Goal: Check status: Check status

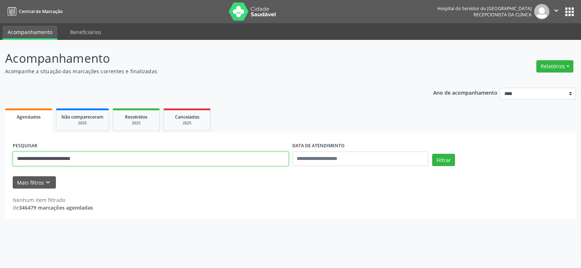
drag, startPoint x: 107, startPoint y: 161, endPoint x: 0, endPoint y: 146, distance: 108.1
click at [0, 146] on div "**********" at bounding box center [290, 154] width 581 height 228
click at [432, 154] on button "Filtrar" at bounding box center [443, 160] width 23 height 12
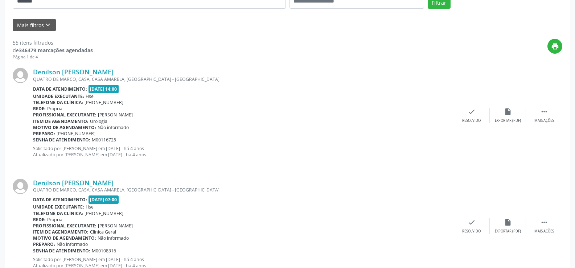
scroll to position [12, 0]
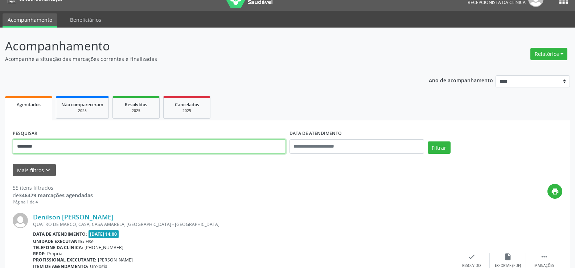
drag, startPoint x: 52, startPoint y: 147, endPoint x: 8, endPoint y: 147, distance: 43.5
click at [428, 142] on button "Filtrar" at bounding box center [439, 148] width 23 height 12
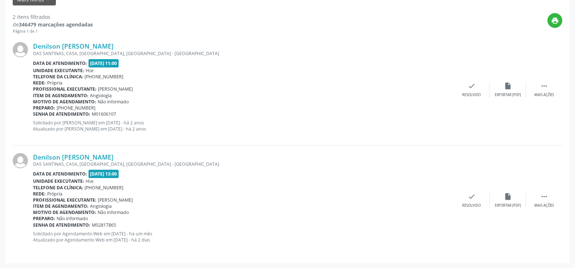
scroll to position [184, 0]
drag, startPoint x: 113, startPoint y: 157, endPoint x: 34, endPoint y: 159, distance: 79.1
click at [34, 159] on div "Denilson [PERSON_NAME]" at bounding box center [243, 157] width 421 height 8
copy link "Denilson [PERSON_NAME]"
click at [84, 156] on link "Denilson [PERSON_NAME]" at bounding box center [73, 157] width 81 height 8
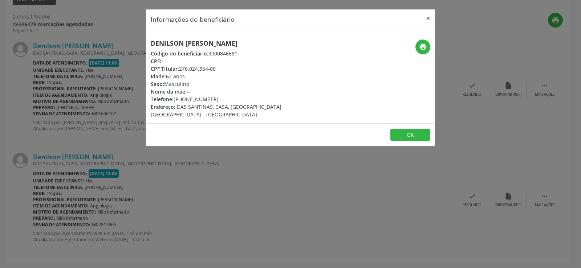
click at [208, 43] on h5 "Denilson [PERSON_NAME]" at bounding box center [242, 44] width 183 height 8
copy div "Denilson [PERSON_NAME]"
click at [104, 90] on div "Informações do beneficiário × Denilson Fabricio Soares Código do beneficiário: …" at bounding box center [290, 134] width 581 height 268
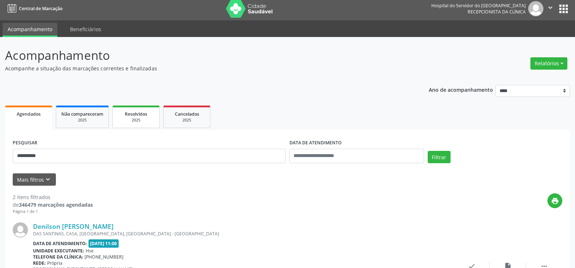
scroll to position [2, 0]
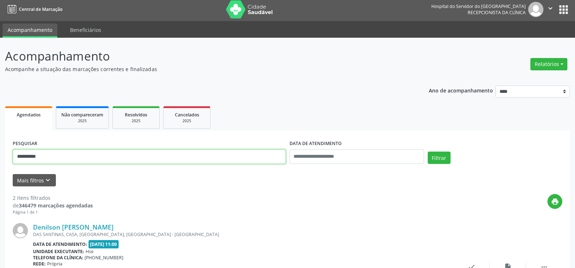
drag, startPoint x: 76, startPoint y: 153, endPoint x: 0, endPoint y: 159, distance: 76.1
click at [0, 159] on div "**********" at bounding box center [287, 244] width 575 height 412
click at [428, 152] on button "Filtrar" at bounding box center [439, 158] width 23 height 12
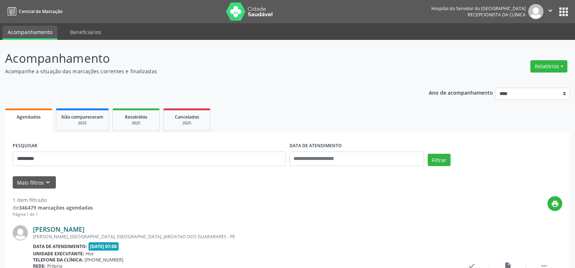
click at [66, 230] on link "Alef Pereira Braz" at bounding box center [59, 229] width 52 height 8
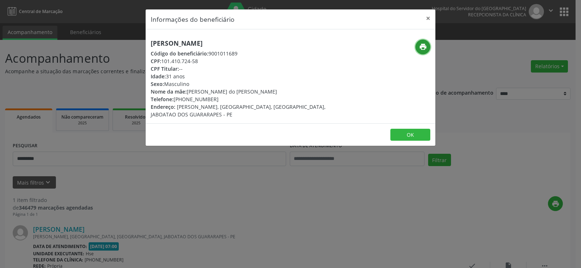
click at [425, 47] on icon "print" at bounding box center [423, 47] width 8 height 8
click at [427, 18] on button "×" at bounding box center [428, 18] width 15 height 18
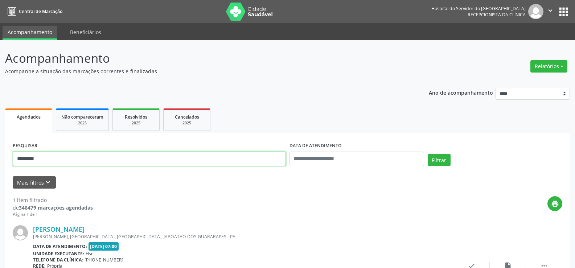
drag, startPoint x: 48, startPoint y: 159, endPoint x: 0, endPoint y: 159, distance: 47.5
click at [0, 159] on div "Acompanhamento Acompanhe a situação das marcações correntes e finalizadas Relat…" at bounding box center [287, 187] width 575 height 295
paste input "**********"
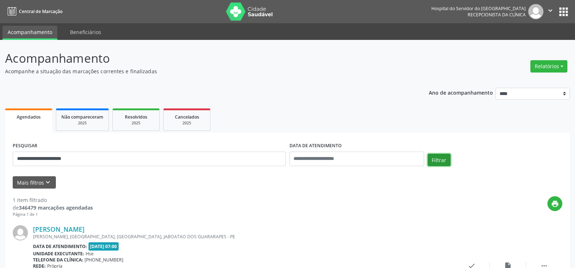
click at [440, 161] on button "Filtrar" at bounding box center [439, 160] width 23 height 12
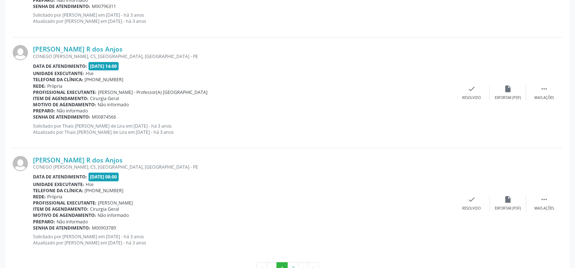
scroll to position [1645, 0]
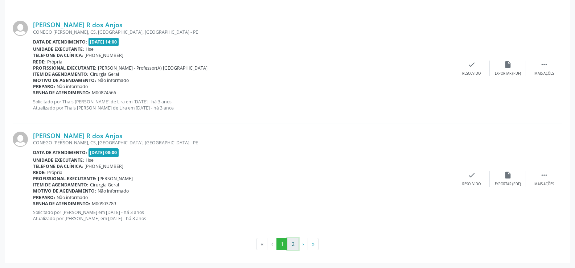
click at [289, 243] on button "2" at bounding box center [292, 244] width 11 height 12
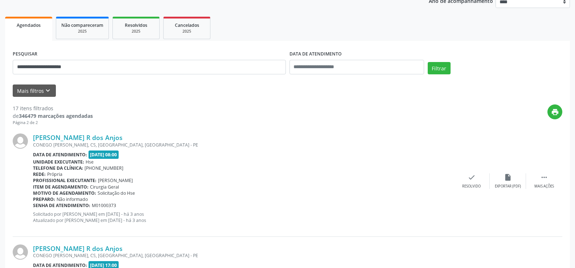
scroll to position [204, 0]
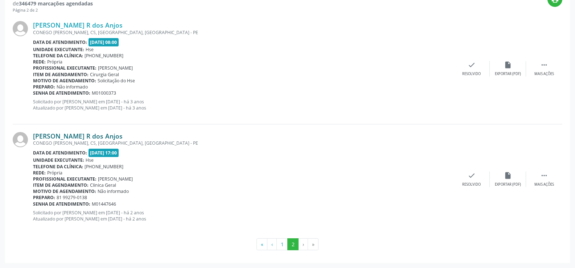
drag, startPoint x: 115, startPoint y: 135, endPoint x: 35, endPoint y: 138, distance: 79.9
click at [35, 138] on div "Maria Hosana R dos Anjos" at bounding box center [243, 136] width 421 height 8
copy link "Maria Hosana R dos Anjos"
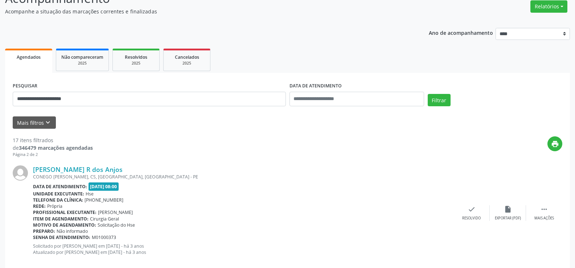
scroll to position [59, 0]
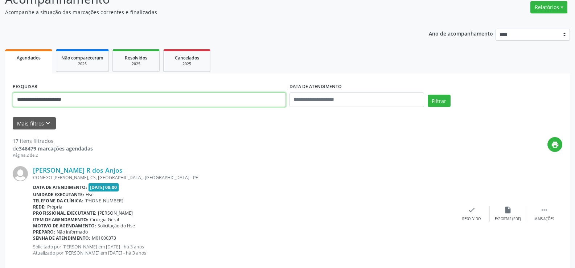
drag, startPoint x: 97, startPoint y: 99, endPoint x: 0, endPoint y: 97, distance: 96.9
click at [0, 97] on div "**********" at bounding box center [287, 197] width 575 height 433
paste input "text"
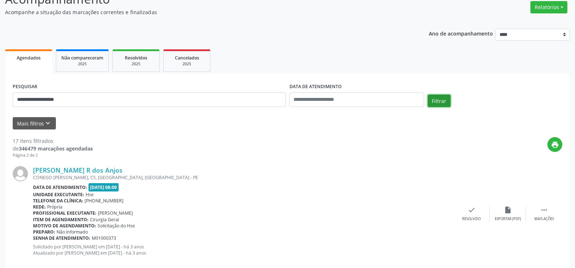
click at [442, 102] on button "Filtrar" at bounding box center [439, 101] width 23 height 12
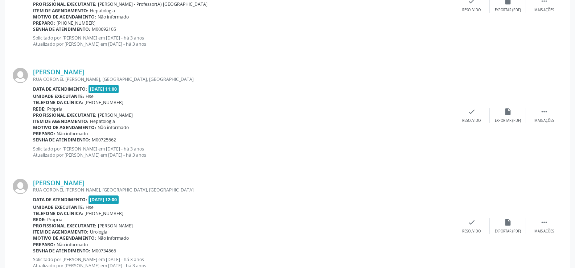
scroll to position [1645, 0]
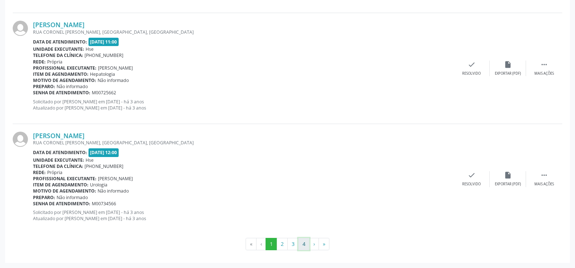
click at [299, 245] on button "4" at bounding box center [303, 244] width 11 height 12
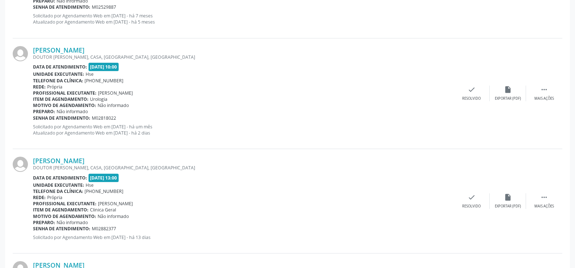
scroll to position [254, 0]
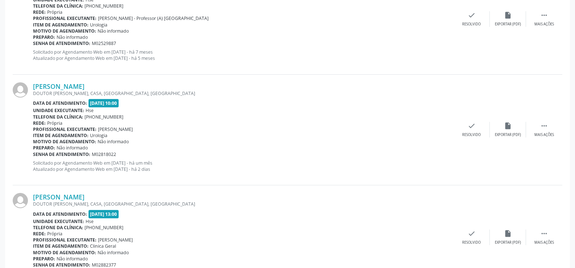
drag, startPoint x: 94, startPoint y: 86, endPoint x: 23, endPoint y: 86, distance: 71.5
click at [23, 86] on div "Elipse Alves Pereira DOUTOR MANOEL DE ALMEIDA BELLO, CASA, BAIRRO NOVO, OLINDA …" at bounding box center [288, 130] width 550 height 111
copy div "Elipse Alves Pereira"
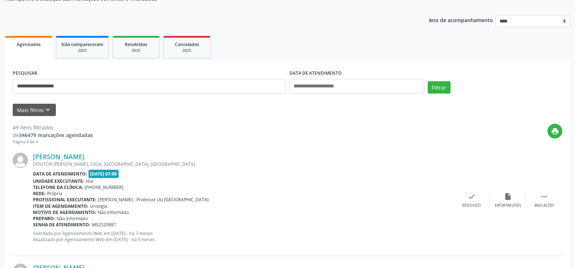
scroll to position [0, 0]
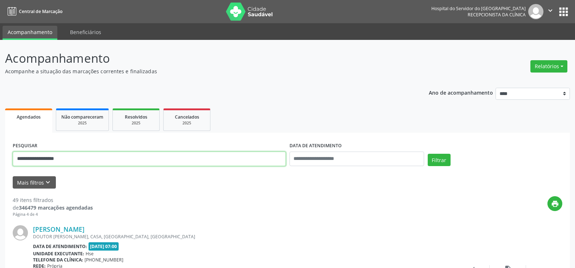
drag, startPoint x: 81, startPoint y: 164, endPoint x: 0, endPoint y: 159, distance: 81.5
paste input "**********"
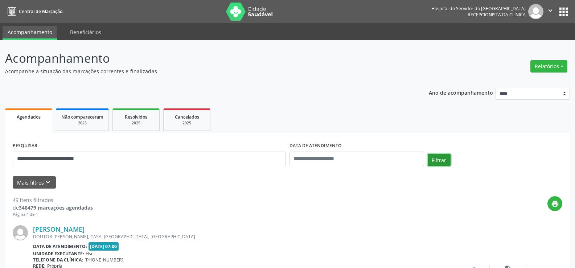
click at [444, 158] on button "Filtrar" at bounding box center [439, 160] width 23 height 12
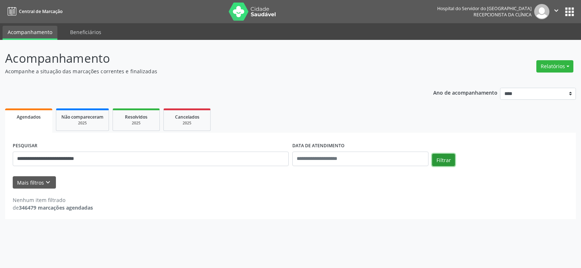
click at [444, 158] on button "Filtrar" at bounding box center [443, 160] width 23 height 12
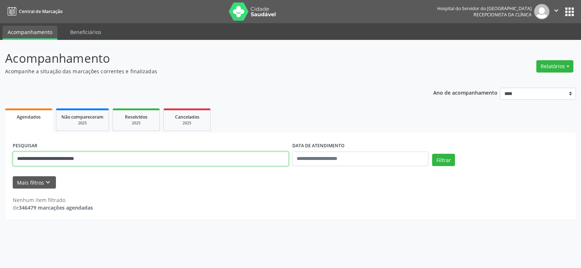
drag, startPoint x: 96, startPoint y: 160, endPoint x: 0, endPoint y: 162, distance: 96.2
click at [0, 162] on div "**********" at bounding box center [290, 154] width 581 height 228
paste input "text"
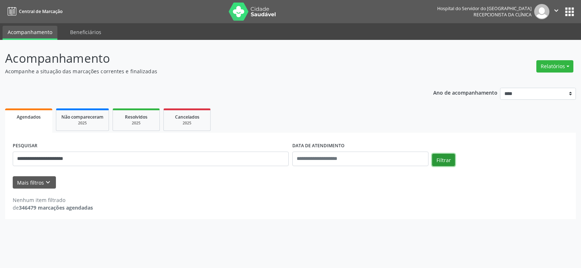
click at [447, 157] on button "Filtrar" at bounding box center [443, 160] width 23 height 12
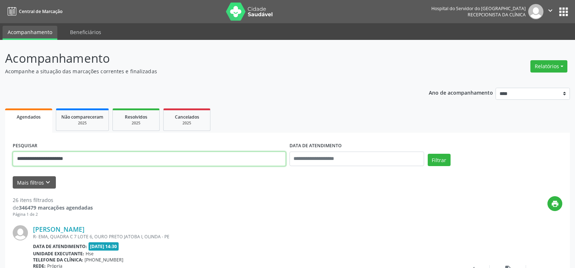
drag, startPoint x: 103, startPoint y: 160, endPoint x: 0, endPoint y: 157, distance: 103.1
paste input "text"
type input "**********"
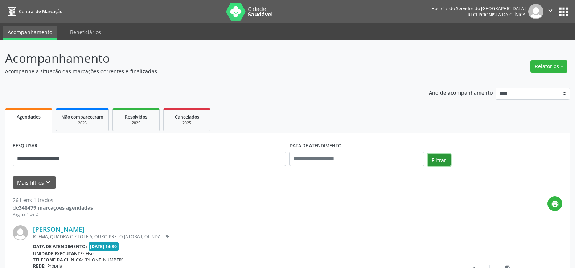
click at [443, 161] on button "Filtrar" at bounding box center [439, 160] width 23 height 12
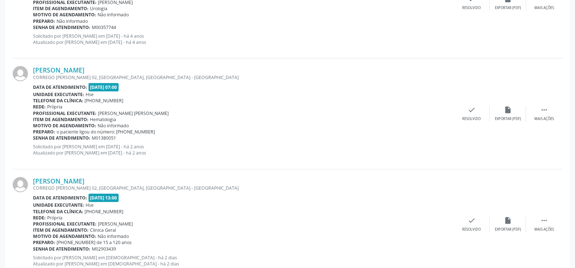
scroll to position [738, 0]
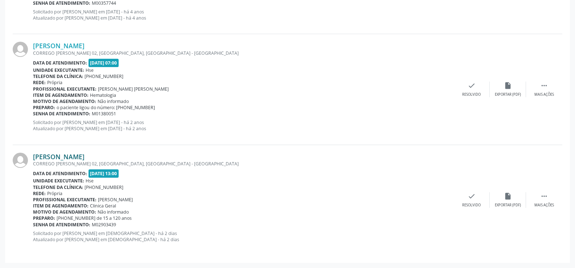
click at [85, 157] on link "Manoel Martisn de Souza" at bounding box center [59, 157] width 52 height 8
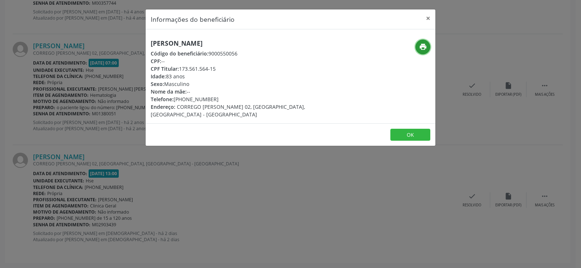
click at [423, 49] on icon "print" at bounding box center [423, 47] width 8 height 8
drag, startPoint x: 241, startPoint y: 43, endPoint x: 138, endPoint y: 45, distance: 102.7
click at [138, 45] on div "Informações do beneficiário × Manoel Martisn de Souza Código do beneficiário: 9…" at bounding box center [290, 134] width 581 height 268
copy h5 "Manoel Martisn de Souza"
click at [429, 15] on button "×" at bounding box center [428, 18] width 15 height 18
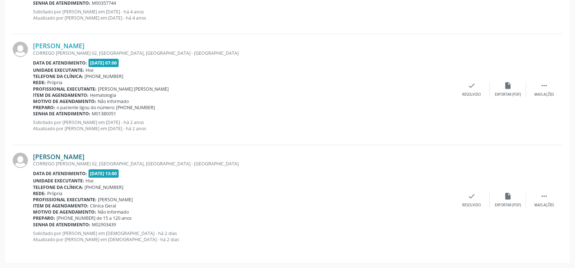
drag, startPoint x: 118, startPoint y: 155, endPoint x: 35, endPoint y: 157, distance: 82.8
click at [35, 157] on div "Manoel Martisn de Souza" at bounding box center [243, 157] width 421 height 8
copy link "Manoel Martisn de Souza"
click at [85, 156] on link "Manoel Martisn de Souza" at bounding box center [59, 157] width 52 height 8
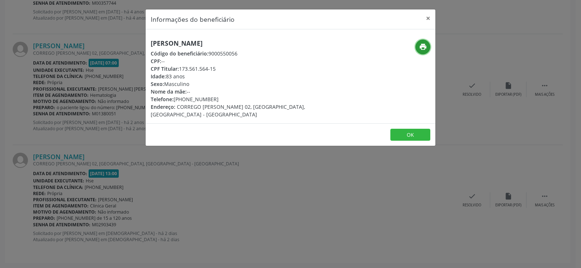
click at [428, 50] on button "print" at bounding box center [422, 47] width 15 height 15
click at [431, 17] on button "×" at bounding box center [428, 18] width 15 height 18
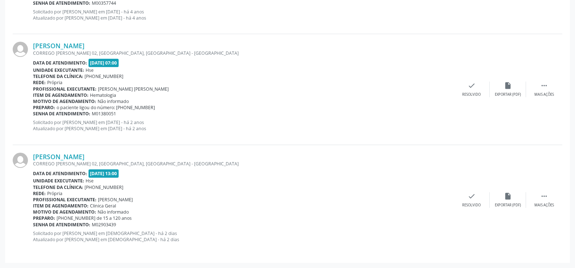
copy link "Manoel Martisn de Souza"
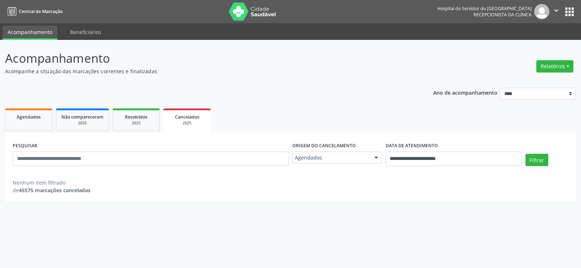
select select "*"
type input "**********"
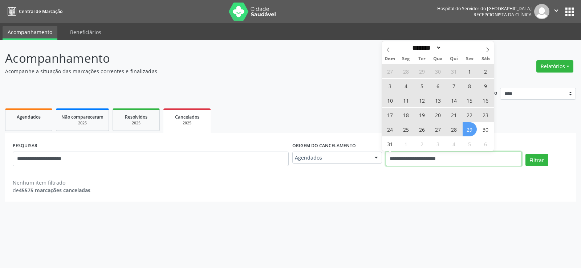
click at [393, 158] on input "**********" at bounding box center [453, 159] width 136 height 15
select select "*"
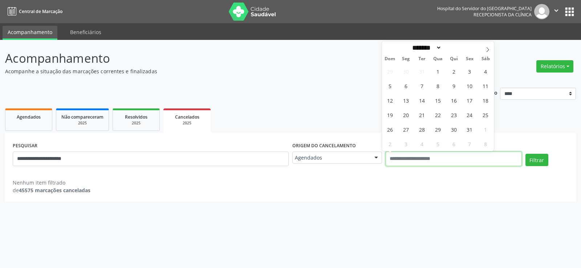
click at [525, 154] on button "Filtrar" at bounding box center [536, 160] width 23 height 12
click at [533, 155] on button "Filtrar" at bounding box center [536, 160] width 23 height 12
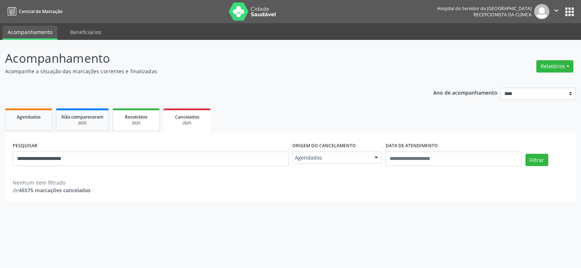
click at [131, 124] on div "2025" at bounding box center [136, 122] width 36 height 5
select select "*"
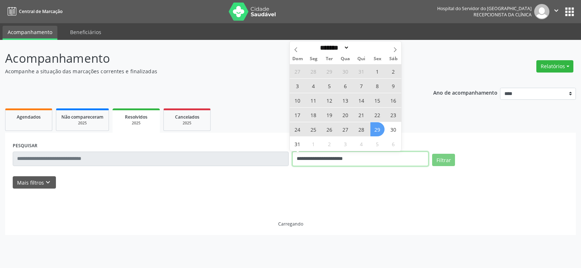
click at [347, 161] on input "**********" at bounding box center [360, 159] width 136 height 15
select select "*"
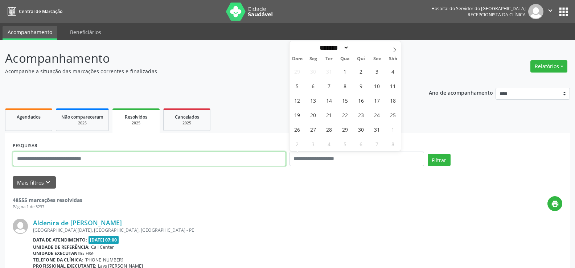
click at [144, 155] on input "text" at bounding box center [149, 159] width 273 height 15
paste input "**********"
type input "**********"
click at [428, 154] on button "Filtrar" at bounding box center [439, 160] width 23 height 12
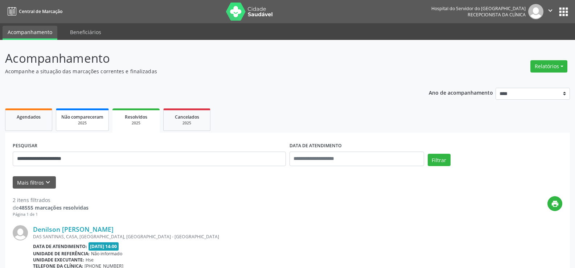
click at [88, 125] on div "2025" at bounding box center [82, 122] width 42 height 5
select select "*"
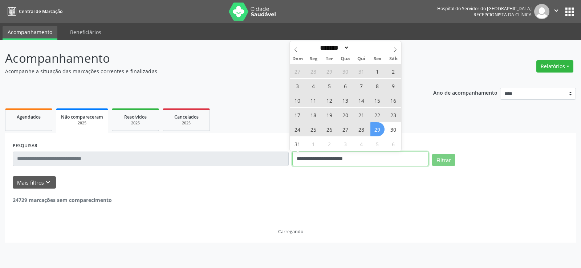
click at [349, 161] on input "**********" at bounding box center [360, 159] width 136 height 15
select select "*"
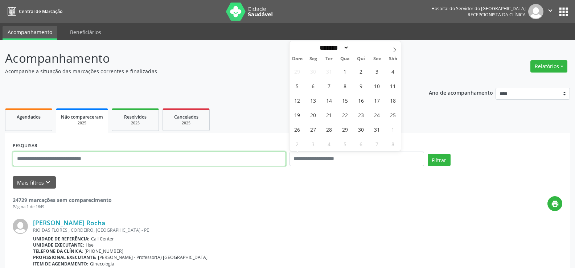
click at [154, 163] on input "text" at bounding box center [149, 159] width 273 height 15
paste input "**********"
type input "**********"
click at [428, 154] on button "Filtrar" at bounding box center [439, 160] width 23 height 12
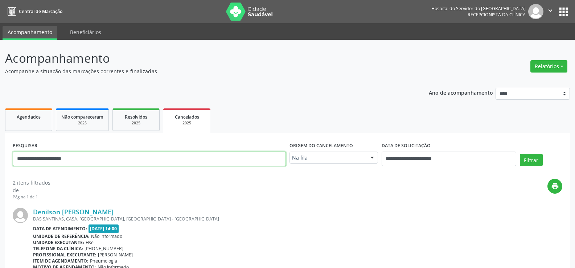
drag, startPoint x: 89, startPoint y: 162, endPoint x: 0, endPoint y: 157, distance: 89.4
click at [0, 157] on div "**********" at bounding box center [287, 237] width 575 height 394
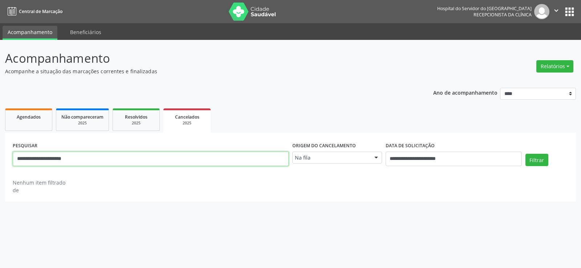
paste input "text"
type input "**********"
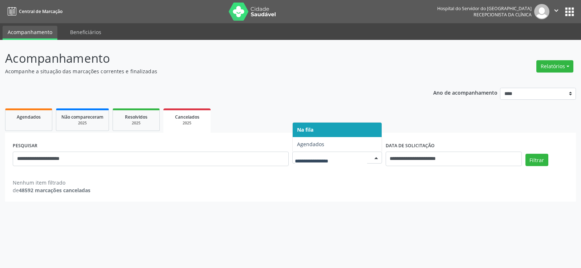
click at [377, 157] on div at bounding box center [376, 158] width 11 height 12
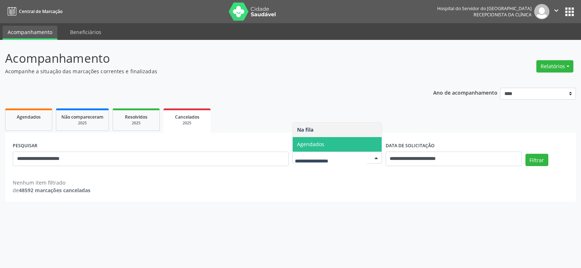
click at [370, 140] on span "Agendados" at bounding box center [336, 144] width 89 height 15
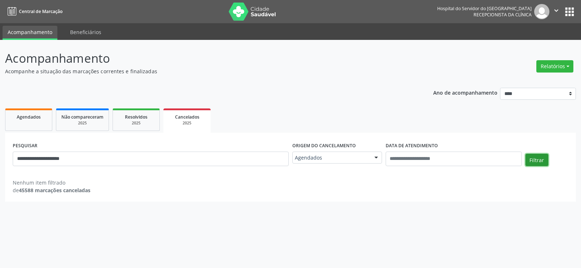
click at [531, 159] on button "Filtrar" at bounding box center [536, 160] width 23 height 12
